Goal: Use online tool/utility: Utilize a website feature to perform a specific function

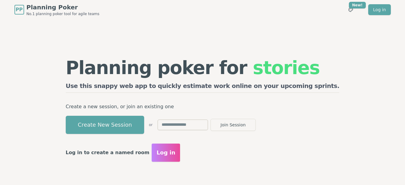
click at [201, 125] on input "text" at bounding box center [182, 124] width 51 height 11
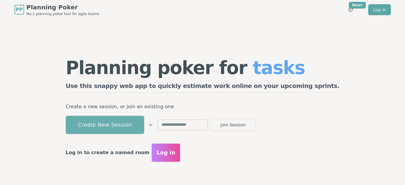
click at [143, 129] on button "Create New Session" at bounding box center [105, 125] width 78 height 18
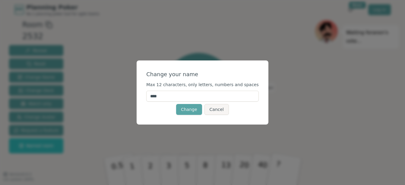
click at [185, 97] on input "****" at bounding box center [202, 95] width 112 height 11
type input "*"
type input "*******"
click at [188, 106] on button "Change" at bounding box center [189, 109] width 26 height 11
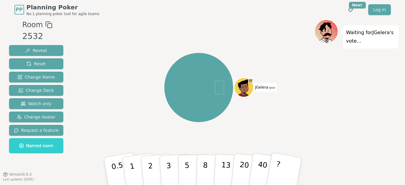
click at [248, 84] on icon at bounding box center [247, 83] width 1 height 3
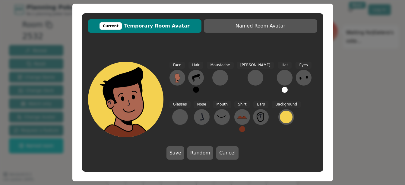
click at [132, 108] on icon at bounding box center [130, 111] width 38 height 13
click at [122, 26] on div "Current" at bounding box center [111, 25] width 22 height 7
click at [157, 26] on span "Current Temporary Room Avatar" at bounding box center [144, 25] width 107 height 7
click at [125, 102] on div at bounding box center [127, 124] width 75 height 68
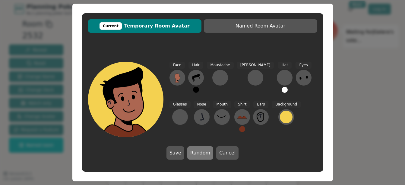
click at [198, 152] on button "Random" at bounding box center [200, 152] width 26 height 13
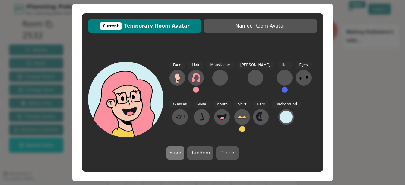
click at [178, 153] on button "Save" at bounding box center [175, 152] width 18 height 13
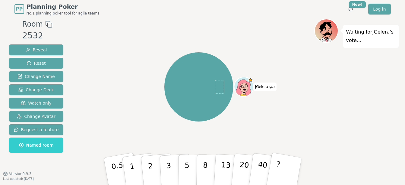
click at [47, 25] on icon at bounding box center [48, 24] width 7 height 7
click at [242, 86] on icon at bounding box center [243, 86] width 19 height 4
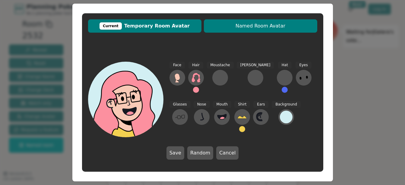
click at [265, 22] on span "Named Room Avatar" at bounding box center [260, 25] width 107 height 7
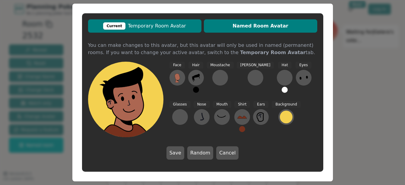
click at [161, 29] on span "Current Temporary Room Avatar" at bounding box center [144, 25] width 107 height 7
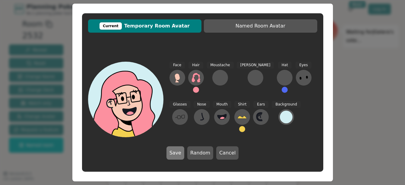
click at [177, 156] on button "Save" at bounding box center [175, 152] width 18 height 13
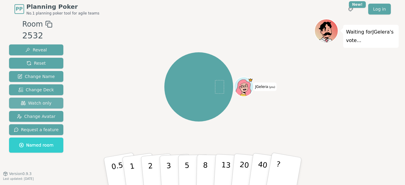
click at [31, 104] on span "Watch only" at bounding box center [36, 103] width 31 height 6
